Goal: Check status: Check status

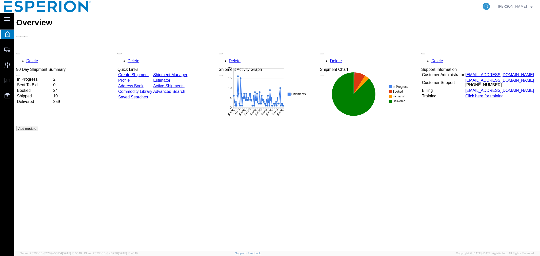
click at [487, 4] on icon at bounding box center [486, 6] width 7 height 7
click at [440, 9] on input "search" at bounding box center [406, 6] width 154 height 12
paste input "56132533"
type input "56132533"
click at [490, 3] on form "56132533" at bounding box center [410, 6] width 162 height 13
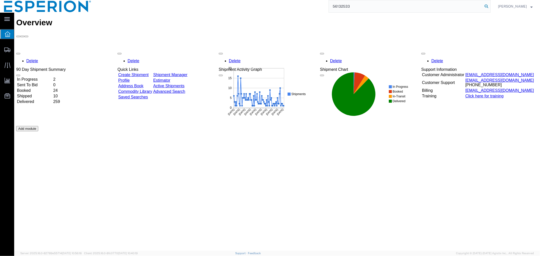
click at [485, 6] on icon at bounding box center [486, 6] width 7 height 7
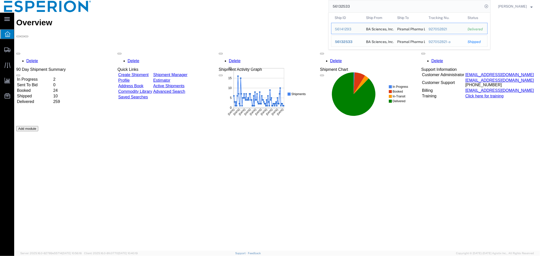
click at [347, 42] on span "56132533" at bounding box center [343, 42] width 17 height 4
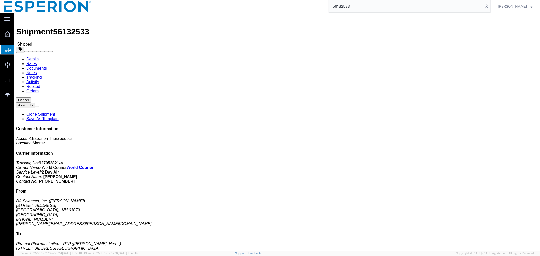
click link "Tracking"
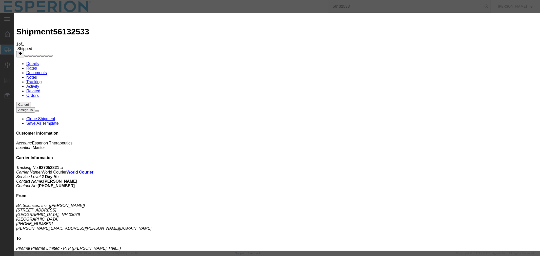
type input "[DATE]"
type input "12:10 PM"
select select "DELIVRED"
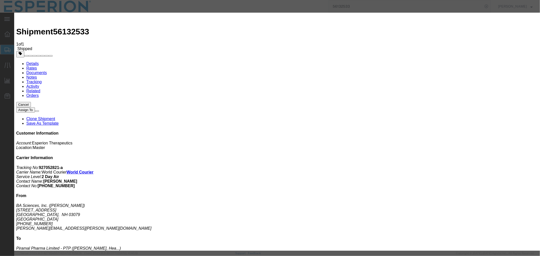
paste input "[PERSON_NAME] + C/S"
type input "[PERSON_NAME] + C/S"
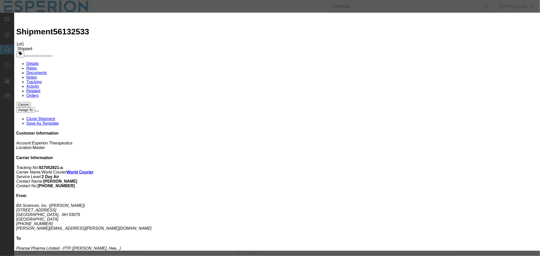
select select "{"pickupDeliveryInfoId": "121540915","pickupOrDelivery": "D","stopNum": "100","…"
select select "IN"
select select
type input "[GEOGRAPHIC_DATA]"
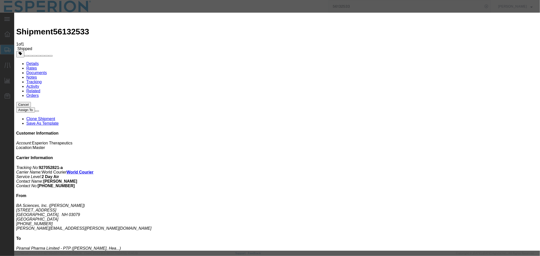
type input "[DATE]"
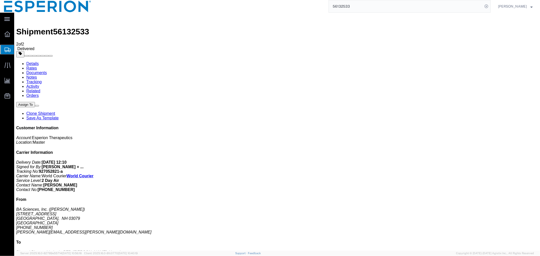
click at [47, 70] on link "Documents" at bounding box center [36, 72] width 21 height 4
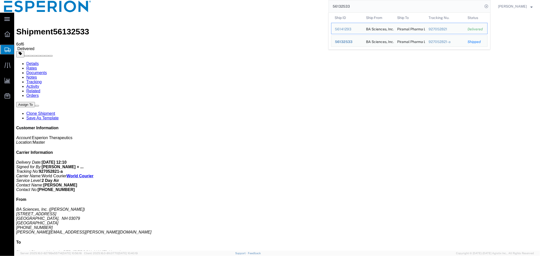
drag, startPoint x: 369, startPoint y: 6, endPoint x: 302, endPoint y: 3, distance: 66.4
click at [302, 3] on div "56132533 Ship ID Ship From Ship To Tracking Nu. Status Ship ID 56141293 Ship Fr…" at bounding box center [293, 6] width 396 height 13
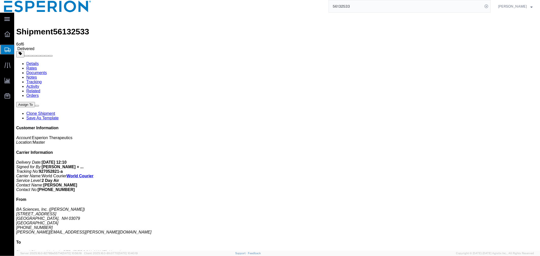
paste input "426714"
type input "56426714"
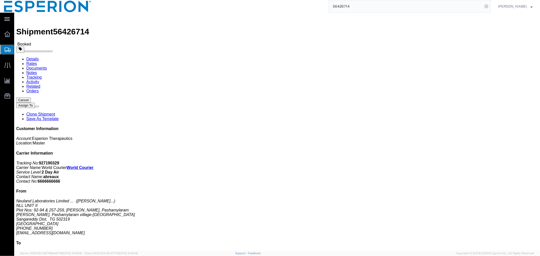
click link "Tracking"
click link "Documents"
